Goal: Obtain resource: Obtain resource

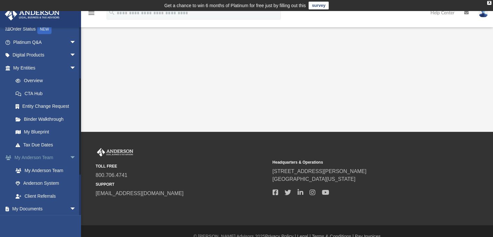
scroll to position [97, 0]
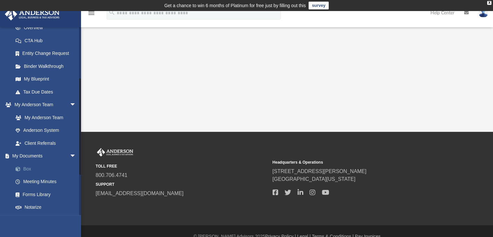
click at [28, 166] on link "Box" at bounding box center [47, 168] width 77 height 13
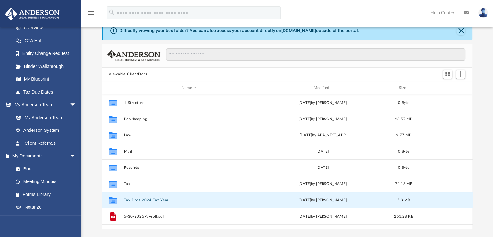
click at [138, 198] on button "Tax Docs 2024 Tax Year" at bounding box center [189, 200] width 131 height 4
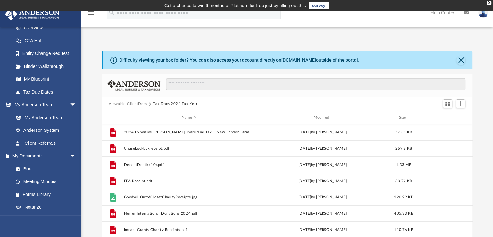
click at [426, 120] on div "id" at bounding box center [441, 117] width 45 height 6
click at [120, 114] on div "id" at bounding box center [112, 117] width 16 height 6
click at [448, 103] on span "Switch to Grid View" at bounding box center [448, 104] width 6 height 6
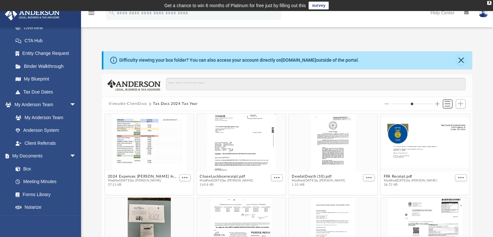
scroll to position [142, 366]
click at [446, 105] on span "Switch to List View" at bounding box center [448, 104] width 6 height 6
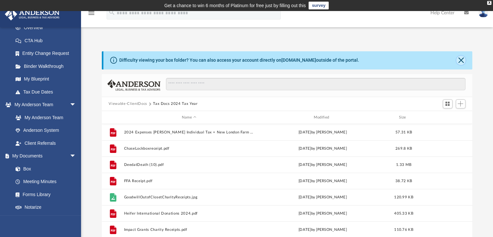
click at [458, 59] on button "Close" at bounding box center [460, 60] width 9 height 9
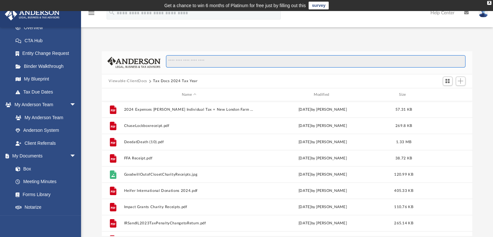
click at [329, 65] on input "Search files and folders" at bounding box center [315, 61] width 299 height 12
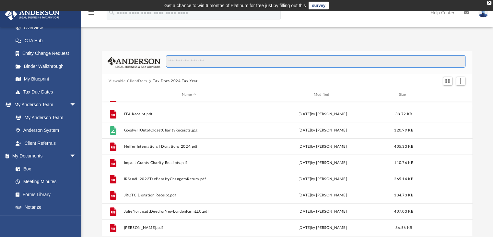
scroll to position [0, 0]
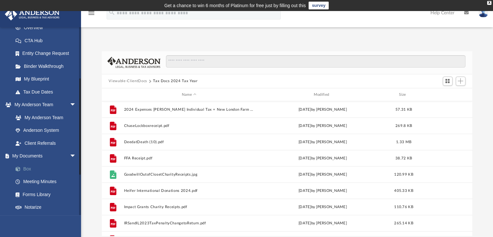
click at [22, 168] on span at bounding box center [21, 169] width 4 height 5
click at [29, 168] on link "Box" at bounding box center [47, 168] width 77 height 13
click at [240, 79] on div "Viewable-ClientDocs Tax Docs 2024 Tax Year" at bounding box center [287, 81] width 371 height 14
click at [196, 92] on div "Name" at bounding box center [189, 95] width 131 height 6
click at [149, 79] on span "Viewable-ClientDocs" at bounding box center [131, 81] width 44 height 6
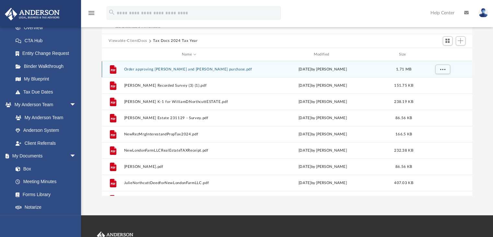
drag, startPoint x: 467, startPoint y: 69, endPoint x: 471, endPoint y: 70, distance: 3.9
click at [471, 70] on div "File Order approving Sally and Julie purchase.pdf Wed Feb 19 2025 by Julie Nort…" at bounding box center [287, 128] width 371 height 134
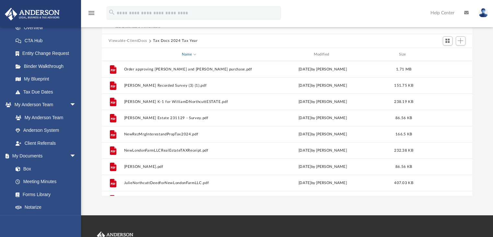
click at [190, 52] on div "Name" at bounding box center [189, 55] width 131 height 6
click at [43, 127] on link "Anderson System" at bounding box center [47, 130] width 77 height 13
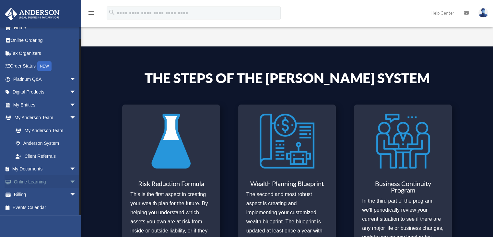
scroll to position [227, 0]
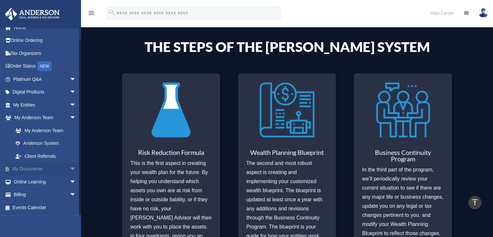
click at [70, 166] on span "arrow_drop_down" at bounding box center [76, 168] width 13 height 13
click at [24, 181] on link "Box" at bounding box center [47, 181] width 77 height 13
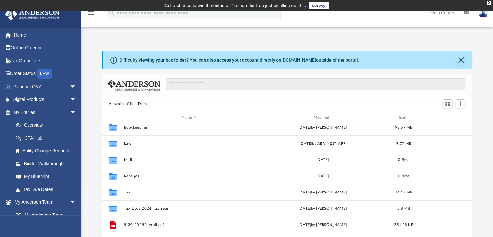
scroll to position [32, 0]
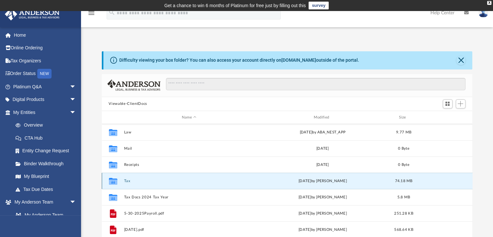
click at [125, 180] on button "Tax" at bounding box center [189, 181] width 131 height 4
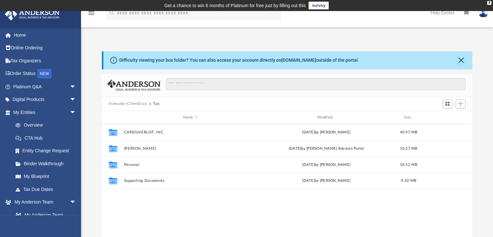
scroll to position [0, 0]
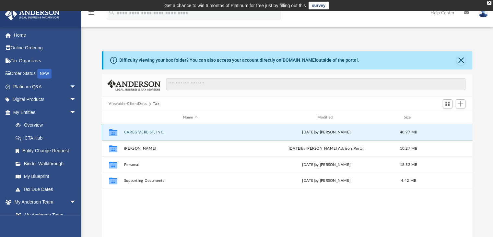
click at [158, 132] on button "CAREGIVERLIST, INC." at bounding box center [190, 132] width 133 height 4
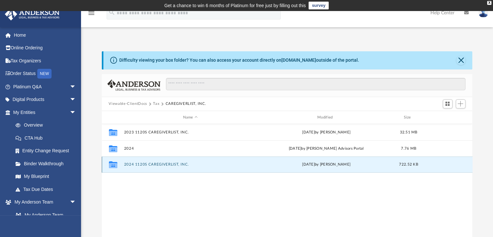
click at [161, 164] on button "2024 1120S CAREGIVERLIST, INC." at bounding box center [190, 164] width 133 height 4
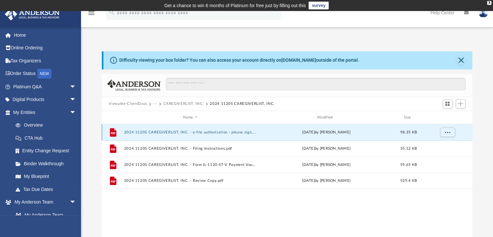
click at [168, 132] on button "2024 1120S CAREGIVERLIST, INC. - e-file authorization - please sign.pdf" at bounding box center [190, 132] width 133 height 4
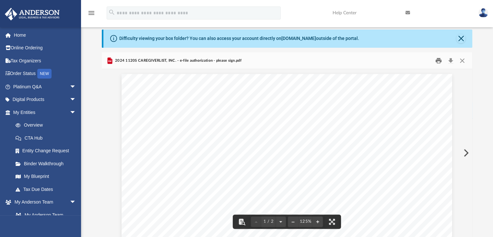
click at [437, 60] on button "Print" at bounding box center [438, 60] width 13 height 10
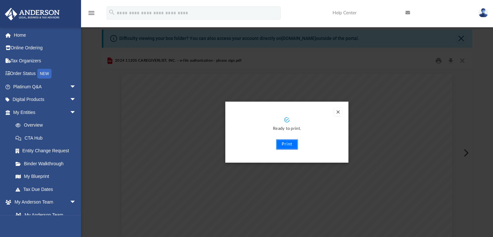
click at [288, 142] on button "Print" at bounding box center [287, 144] width 22 height 10
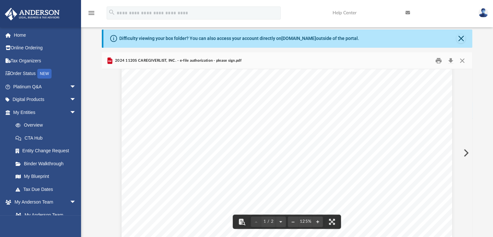
scroll to position [59, 0]
click at [460, 62] on button "Close" at bounding box center [462, 60] width 12 height 10
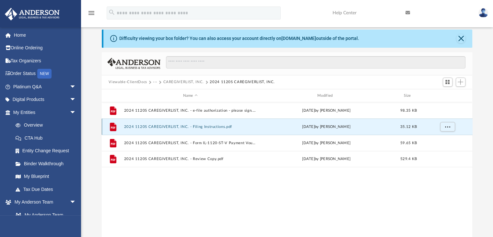
click at [162, 127] on button "2024 1120S CAREGIVERLIST, INC. - Filing Instructions.pdf" at bounding box center [190, 126] width 133 height 4
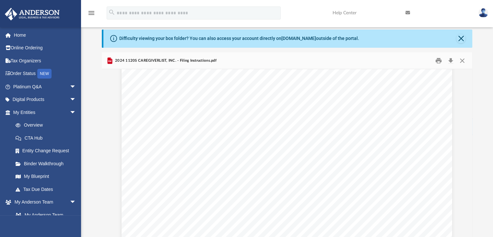
scroll to position [0, 0]
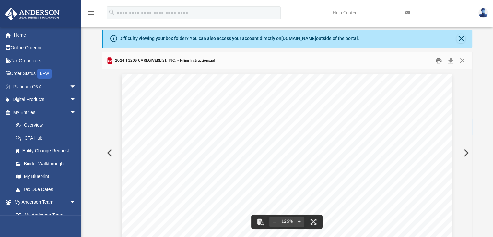
click at [441, 62] on button "Print" at bounding box center [438, 60] width 13 height 10
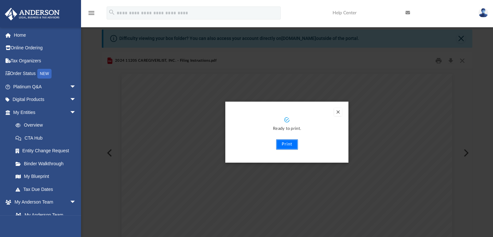
click at [286, 144] on button "Print" at bounding box center [287, 144] width 22 height 10
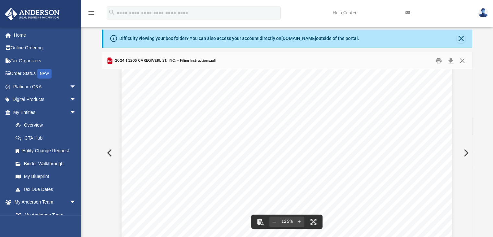
scroll to position [270, 0]
click at [463, 63] on button "Close" at bounding box center [462, 60] width 12 height 10
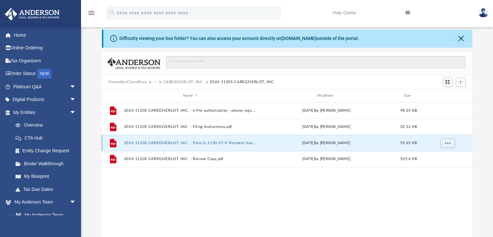
click at [159, 143] on button "2024 1120S CAREGIVERLIST, INC. - Form IL-1120-ST-V Payment Voucher.pdf" at bounding box center [190, 143] width 133 height 4
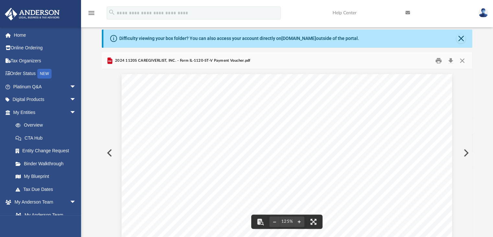
scroll to position [0, 0]
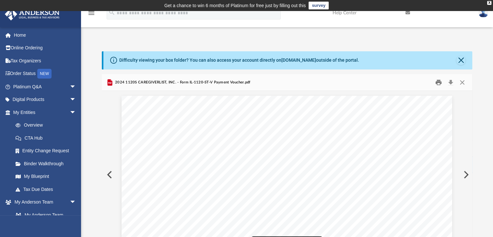
click at [438, 81] on button "Print" at bounding box center [438, 82] width 13 height 10
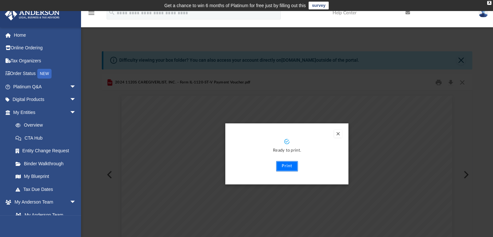
click at [288, 168] on button "Print" at bounding box center [287, 166] width 22 height 10
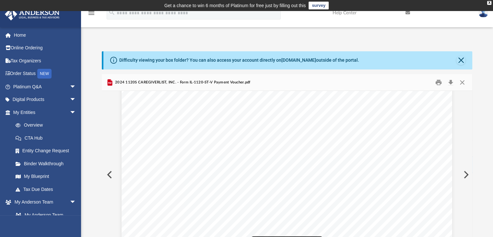
scroll to position [259, 0]
click at [462, 82] on button "Close" at bounding box center [462, 82] width 12 height 10
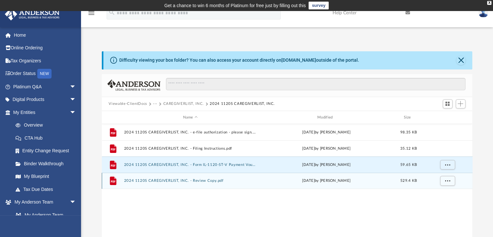
click at [179, 179] on button "2024 1120S CAREGIVERLIST, INC. - Review Copy.pdf" at bounding box center [190, 181] width 133 height 4
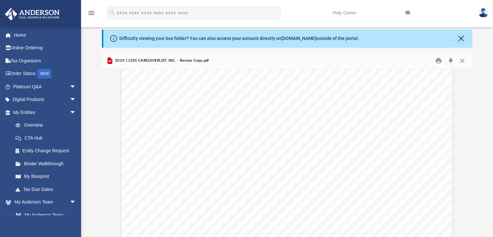
scroll to position [1034, 0]
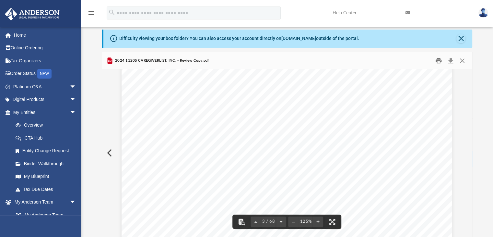
click at [440, 61] on button "Print" at bounding box center [438, 60] width 13 height 10
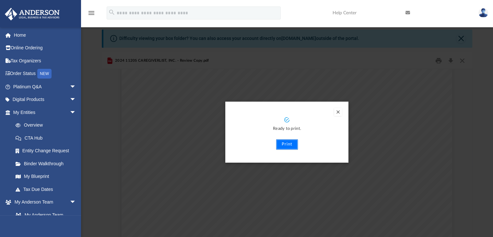
click at [284, 147] on button "Print" at bounding box center [287, 144] width 22 height 10
